Goal: Transaction & Acquisition: Purchase product/service

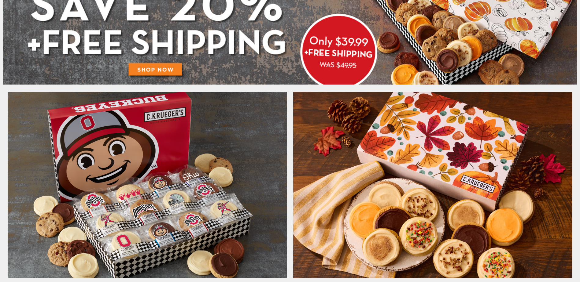
scroll to position [550, 0]
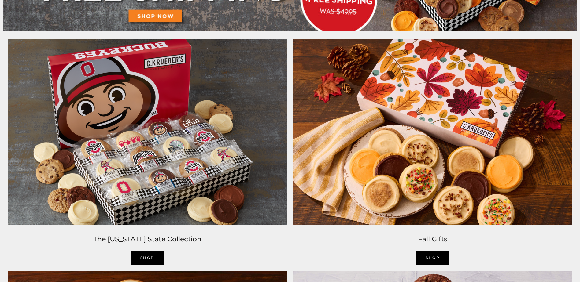
click at [154, 261] on link "Shop" at bounding box center [147, 258] width 32 height 14
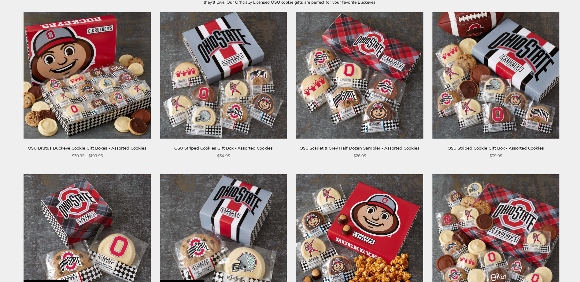
click at [80, 87] on img at bounding box center [87, 75] width 127 height 127
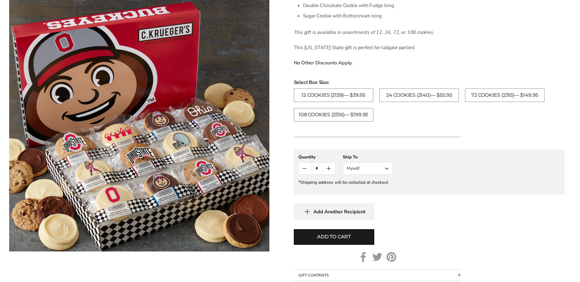
scroll to position [275, 0]
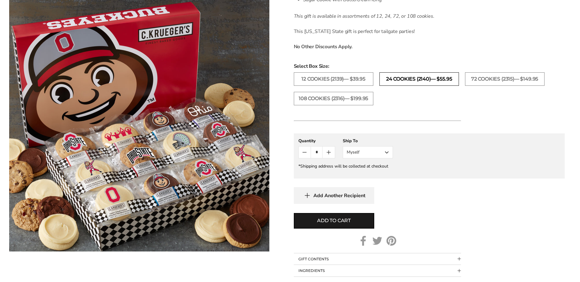
click at [403, 81] on label "24 Cookies (2140)— $55.95" at bounding box center [418, 78] width 79 height 13
